Goal: Information Seeking & Learning: Learn about a topic

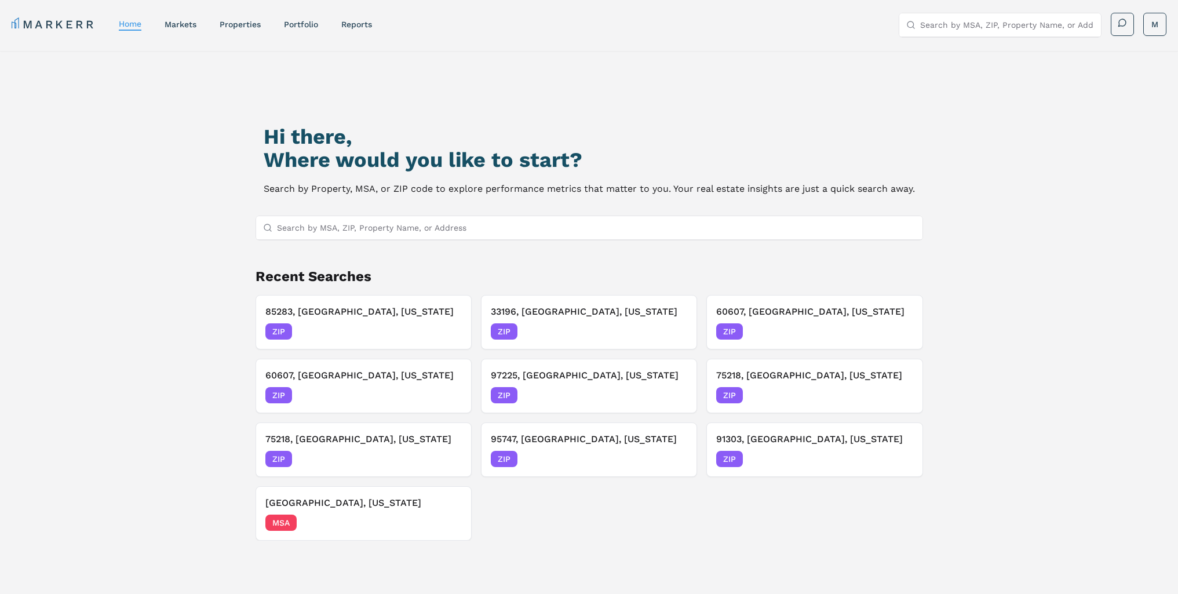
click at [960, 19] on input "Search by MSA, ZIP, Property Name, or Address" at bounding box center [1007, 24] width 174 height 23
click at [366, 225] on input "Search by MSA, ZIP, Property Name, or Address" at bounding box center [596, 227] width 639 height 23
click at [374, 223] on input "Search by MSA, ZIP, Property Name, or Address" at bounding box center [596, 227] width 639 height 23
type input "27278"
click at [392, 250] on div "27278, [GEOGRAPHIC_DATA], [US_STATE]" at bounding box center [347, 251] width 164 height 12
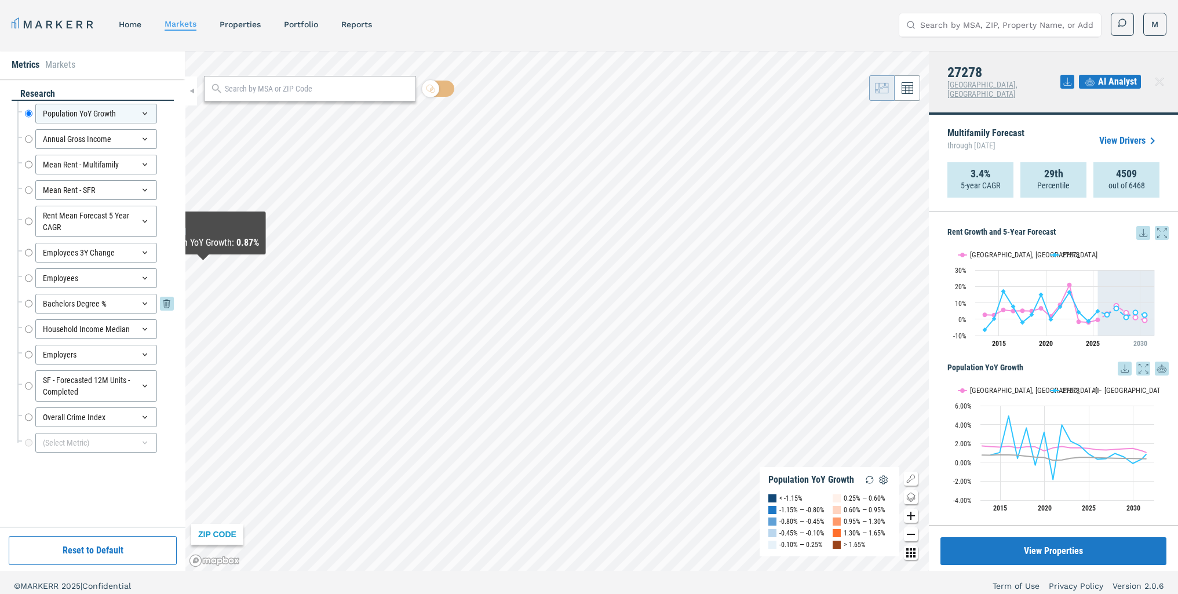
click at [31, 300] on input "Bachelors Degree %" at bounding box center [29, 304] width 8 height 20
radio input "false"
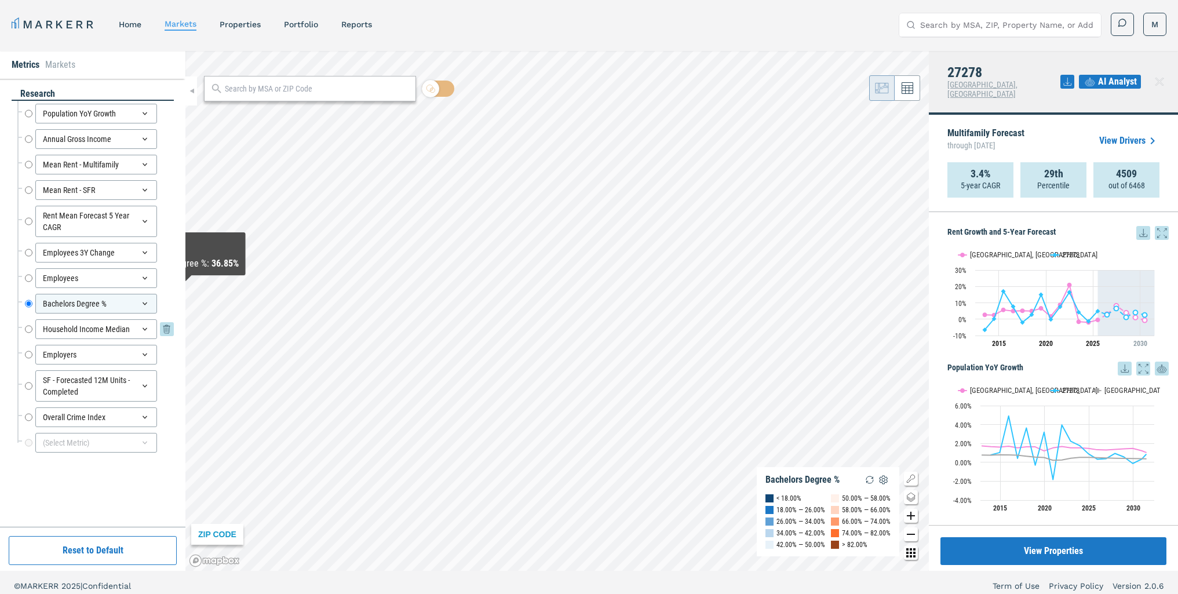
click at [28, 327] on input "Household Income Median" at bounding box center [29, 329] width 8 height 20
radio input "false"
radio input "true"
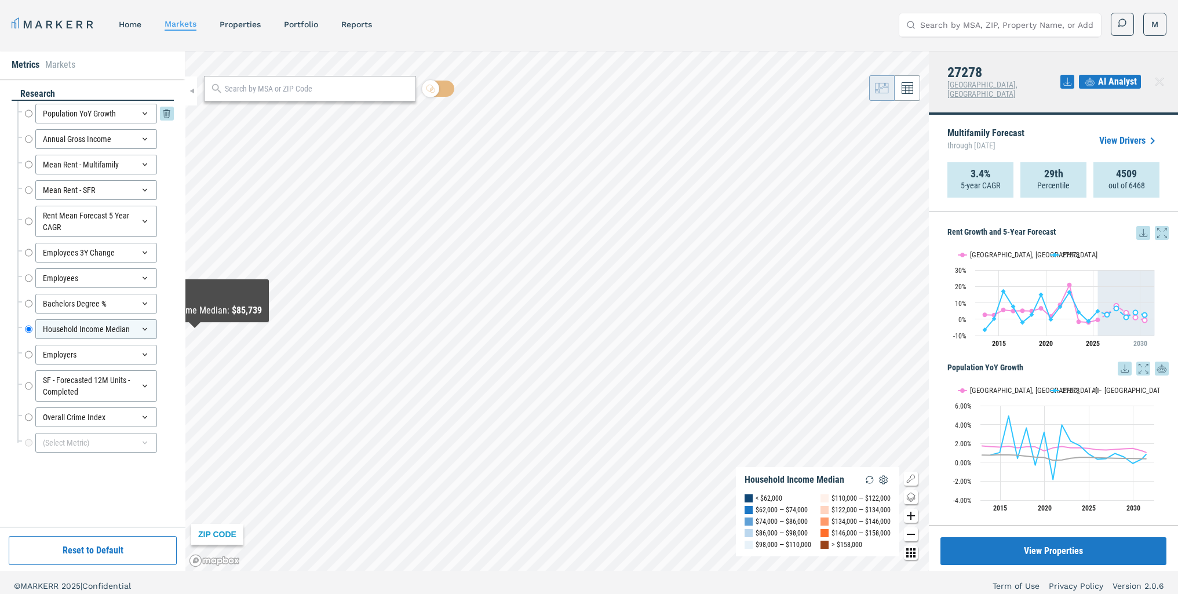
click at [28, 112] on input "Population YoY Growth" at bounding box center [29, 114] width 8 height 20
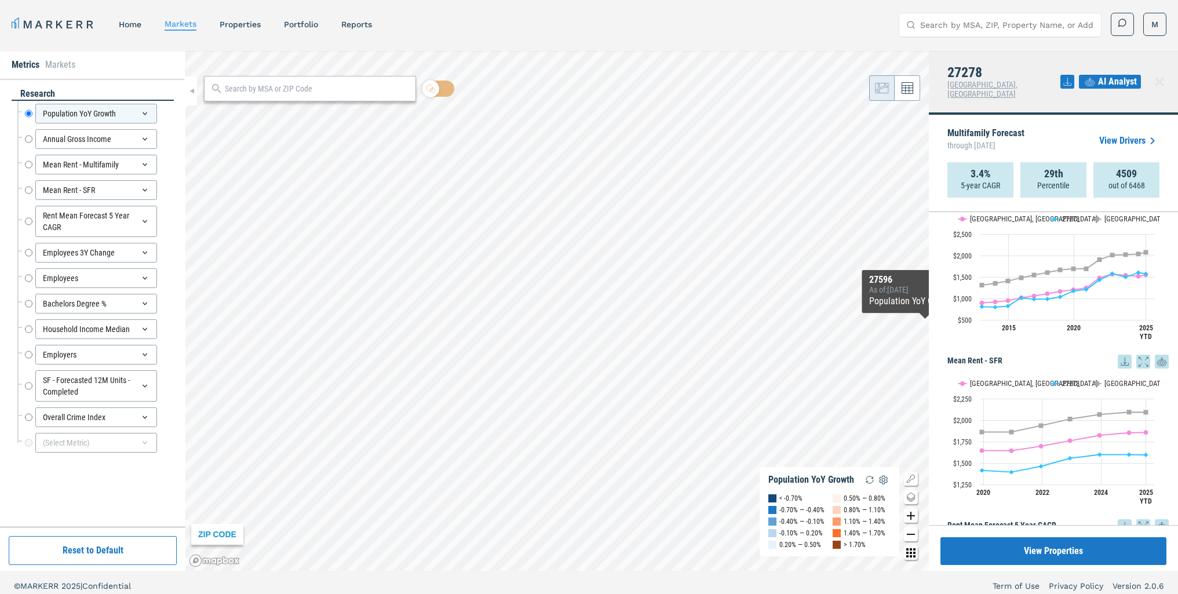
scroll to position [522, 0]
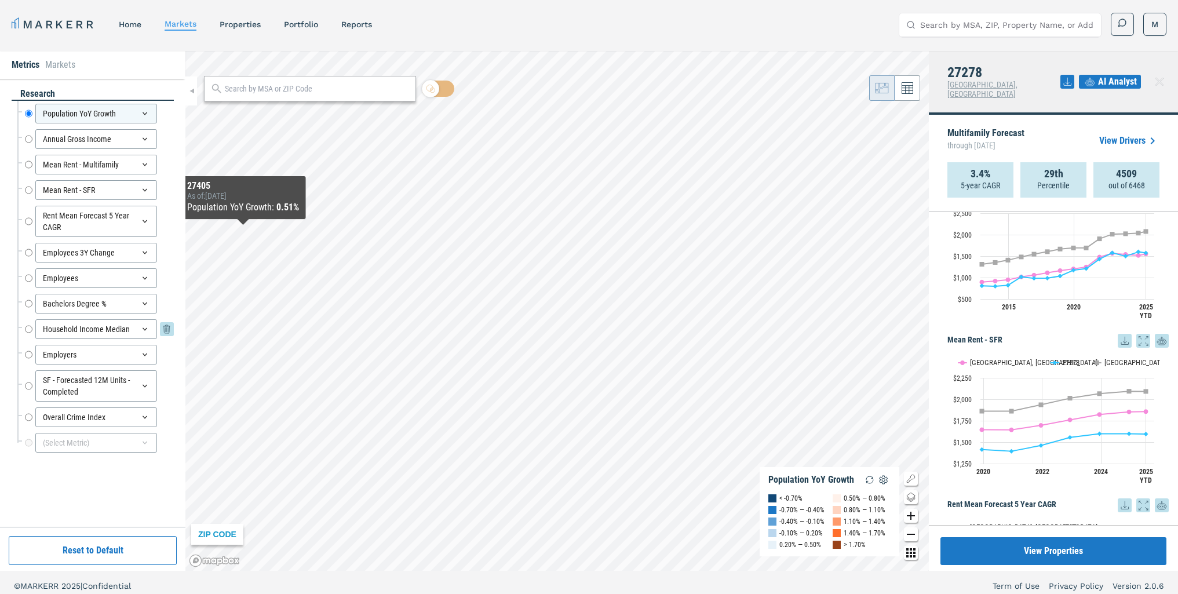
click at [28, 328] on input "Household Income Median" at bounding box center [29, 329] width 8 height 20
radio input "false"
radio input "true"
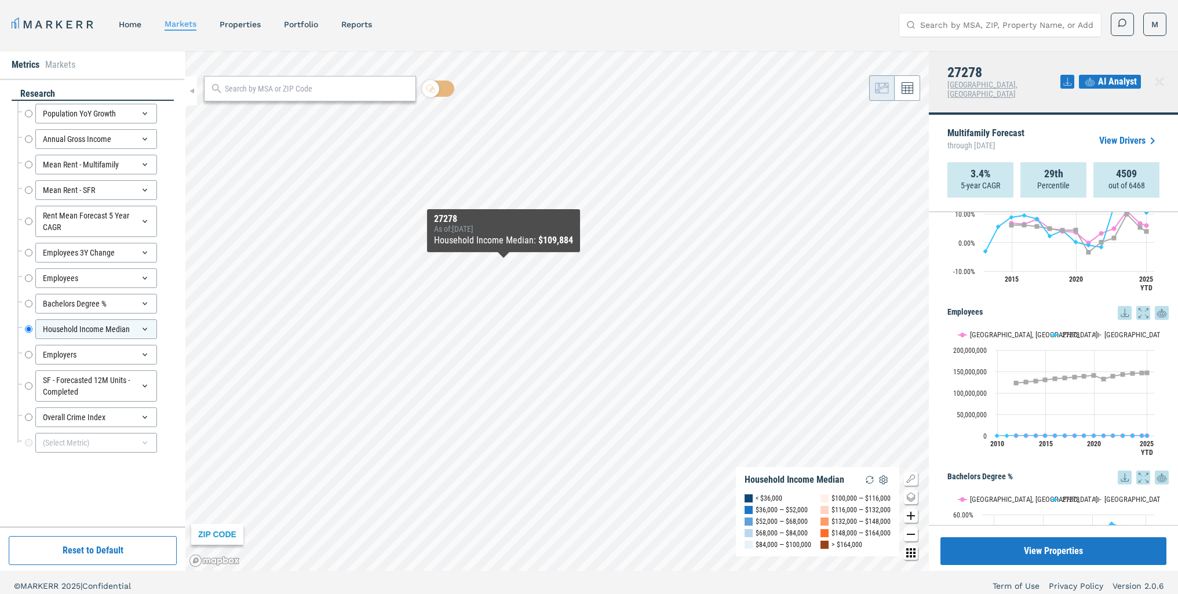
scroll to position [985, 0]
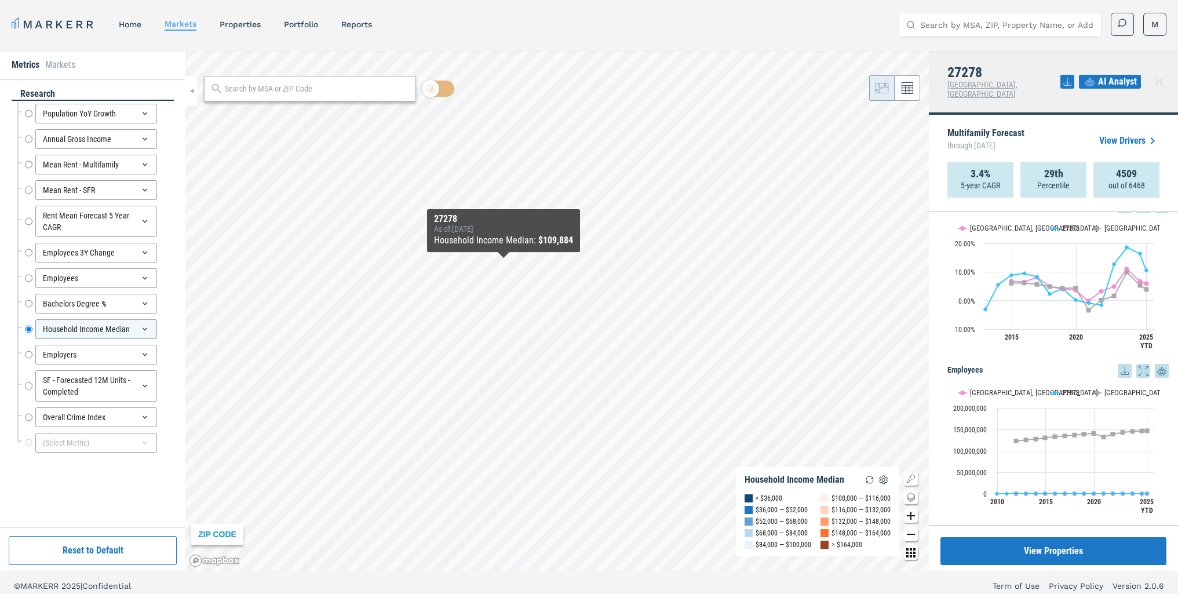
click at [1104, 388] on text "[GEOGRAPHIC_DATA]" at bounding box center [1135, 392] width 62 height 9
click at [1023, 388] on button "Show Durham-Chapel Hill, NC" at bounding box center [998, 392] width 80 height 9
